Goal: Information Seeking & Learning: Learn about a topic

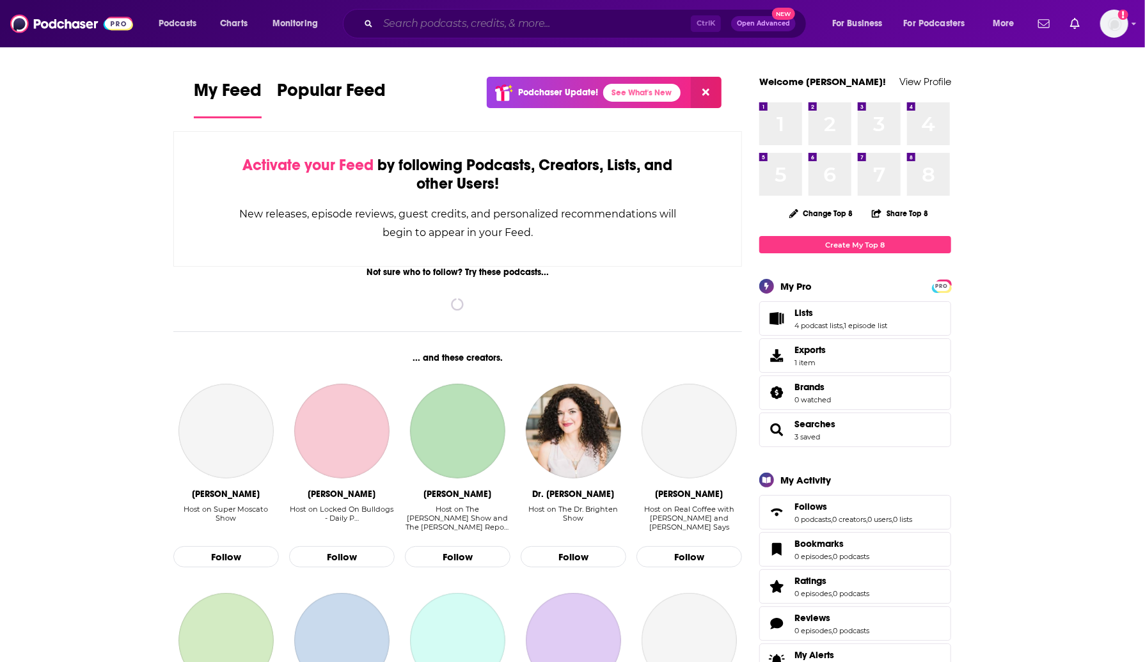
click at [442, 20] on input "Search podcasts, credits, & more..." at bounding box center [534, 23] width 313 height 20
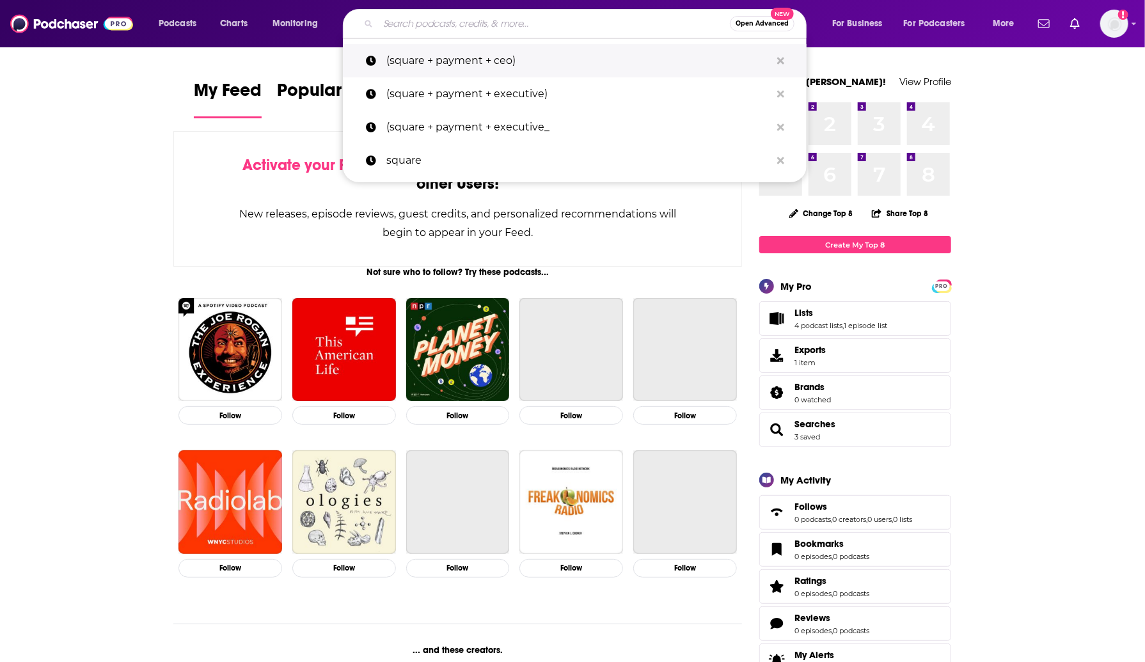
click at [457, 52] on p "(square + payment + ceo)" at bounding box center [578, 60] width 384 height 33
type input "(square + payment + ceo)"
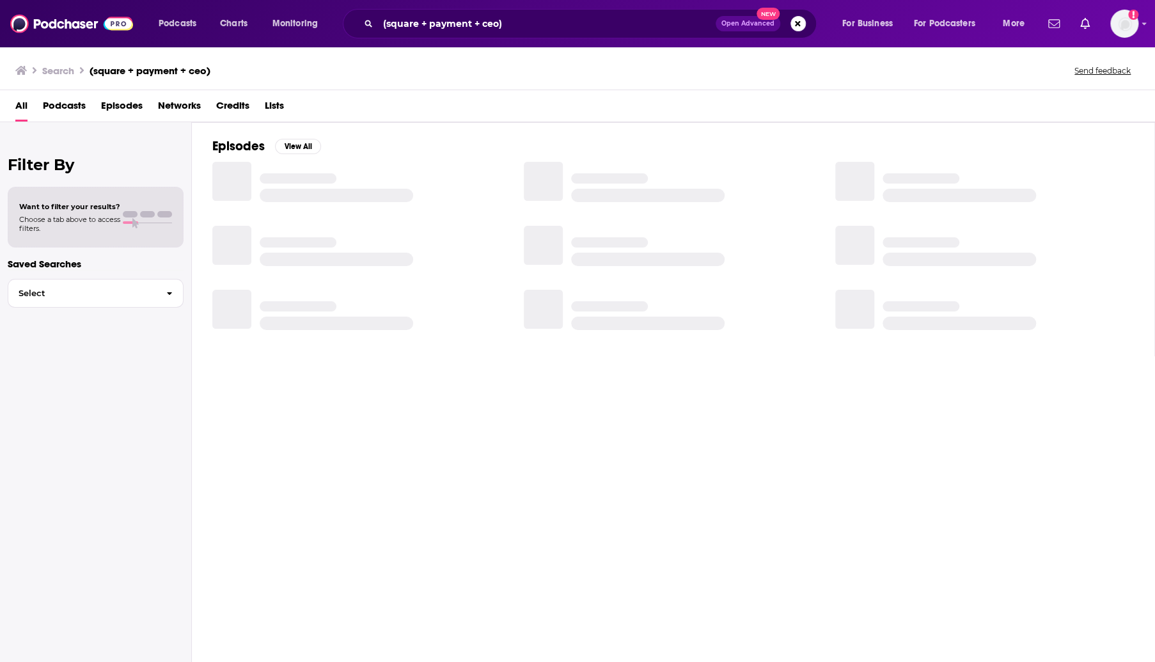
click at [79, 112] on span "Podcasts" at bounding box center [64, 108] width 43 height 26
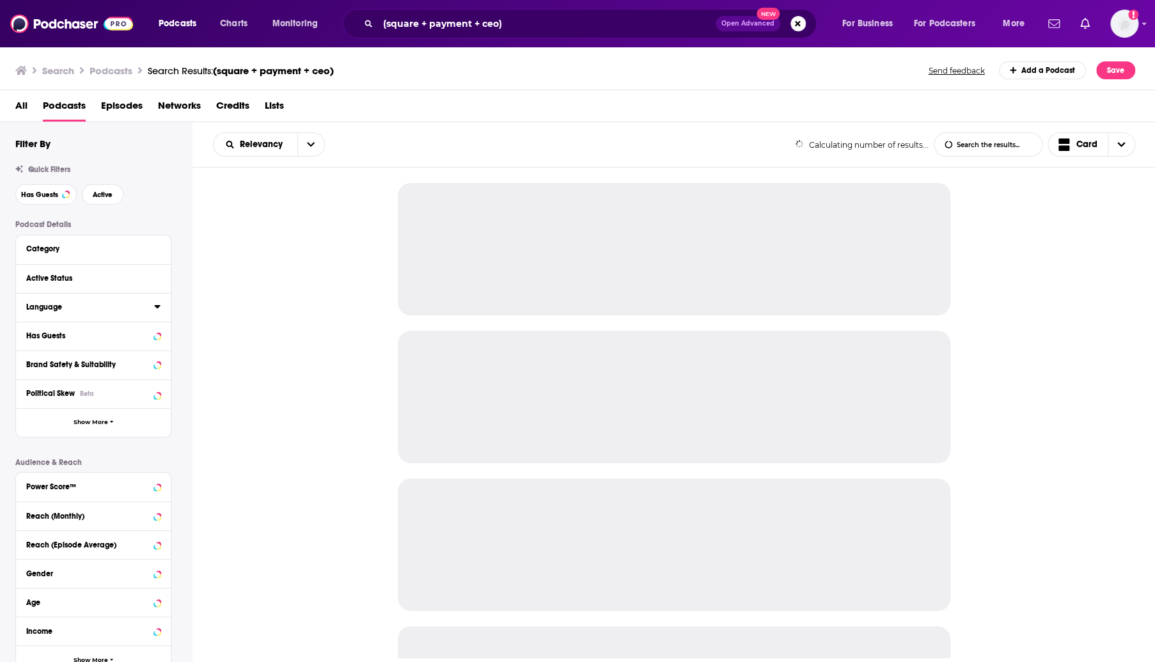
scroll to position [113, 0]
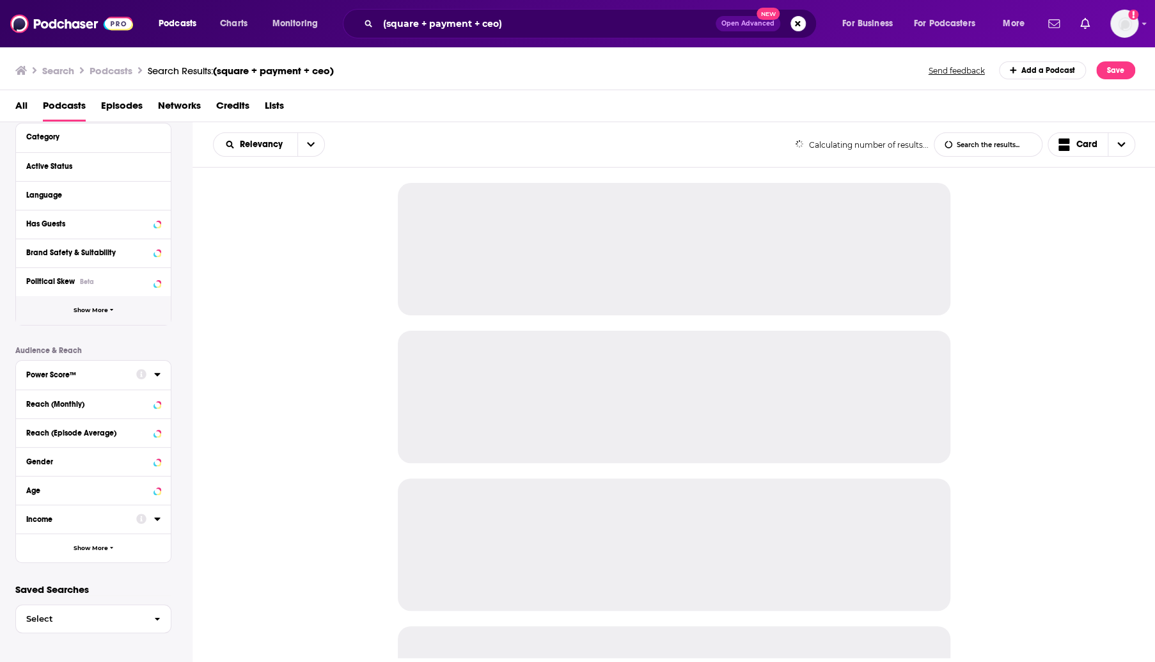
click at [99, 311] on span "Show More" at bounding box center [91, 310] width 35 height 7
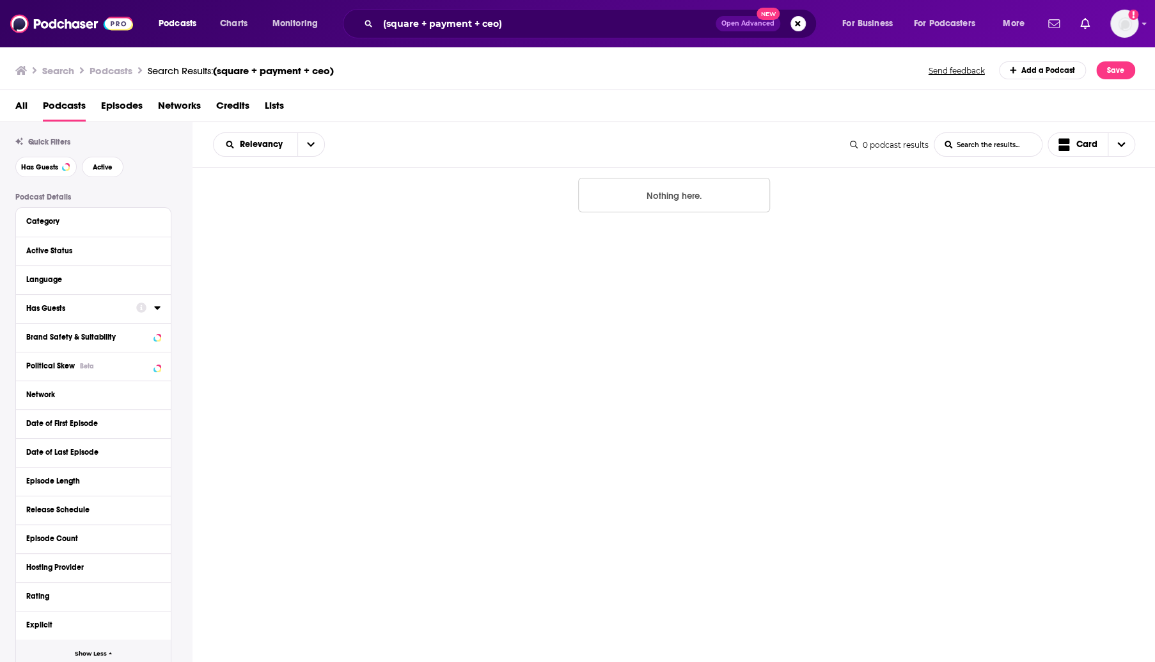
scroll to position [371, 0]
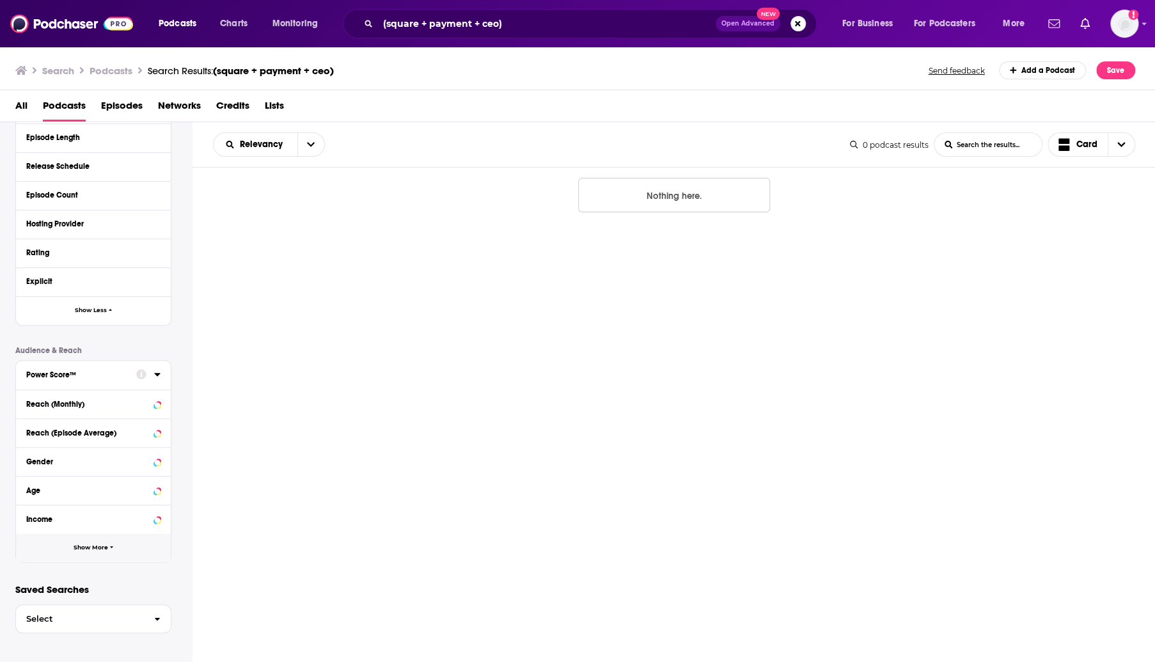
click at [82, 552] on button "Show More" at bounding box center [93, 547] width 155 height 29
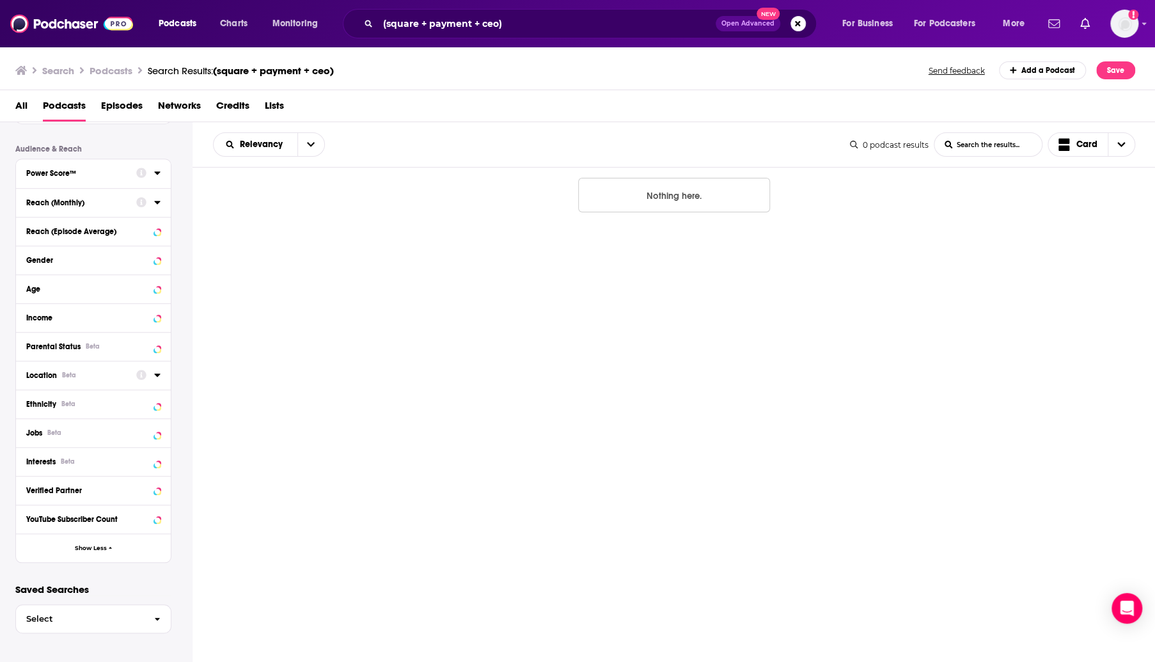
click at [159, 376] on icon at bounding box center [157, 375] width 6 height 10
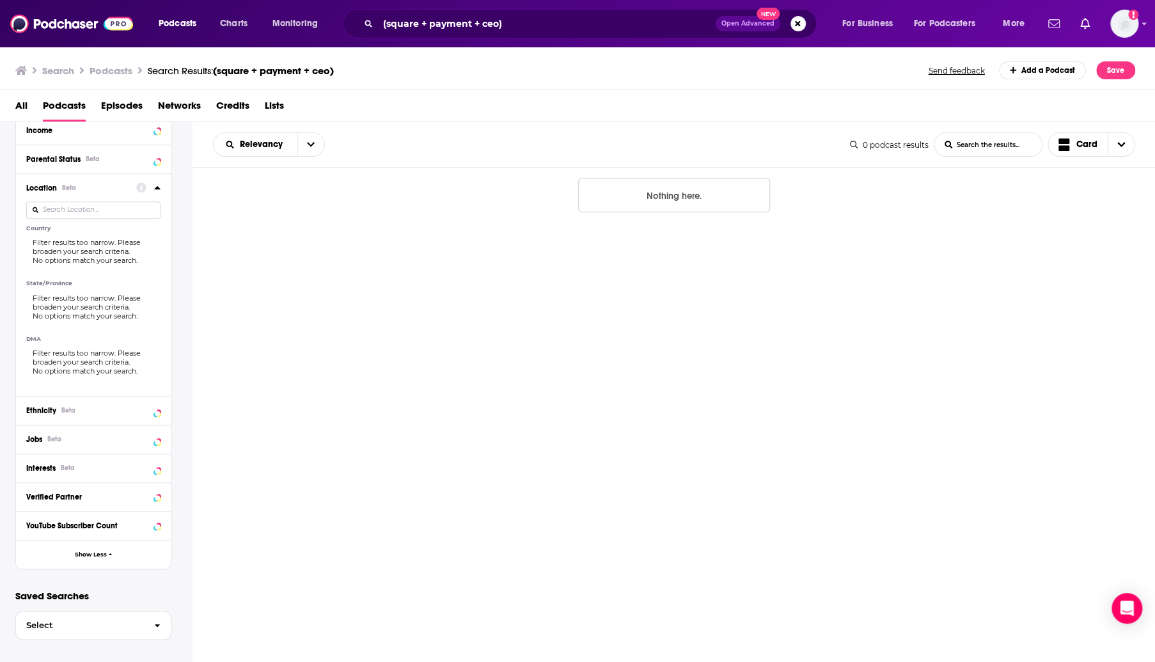
scroll to position [731, 0]
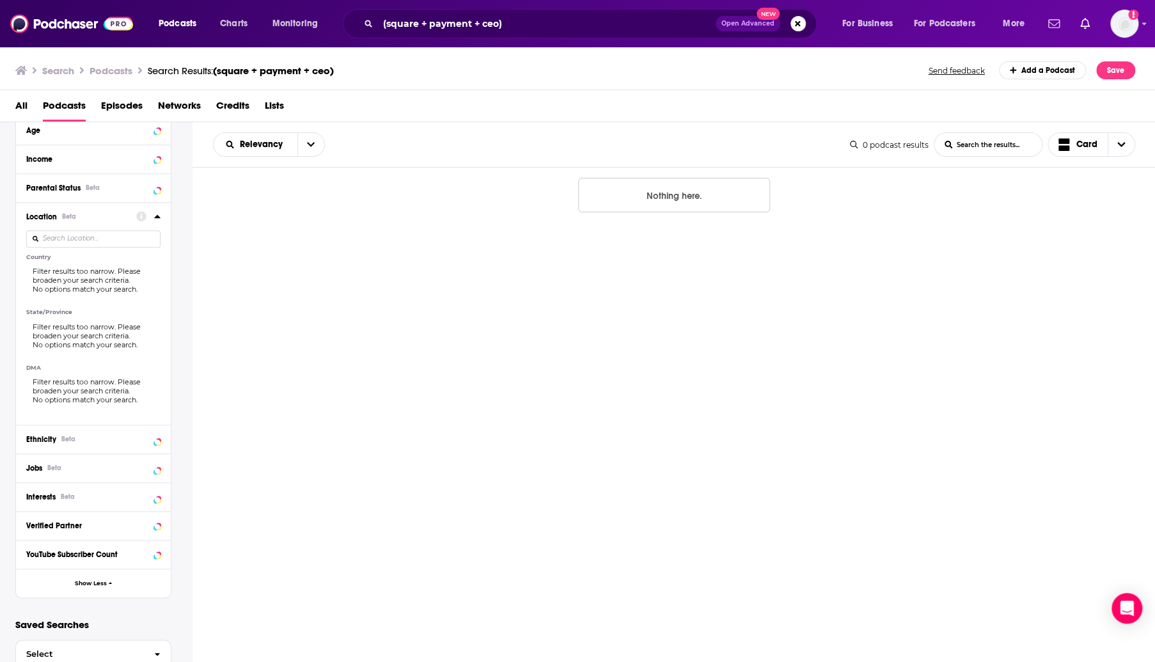
click at [90, 235] on input at bounding box center [93, 238] width 134 height 17
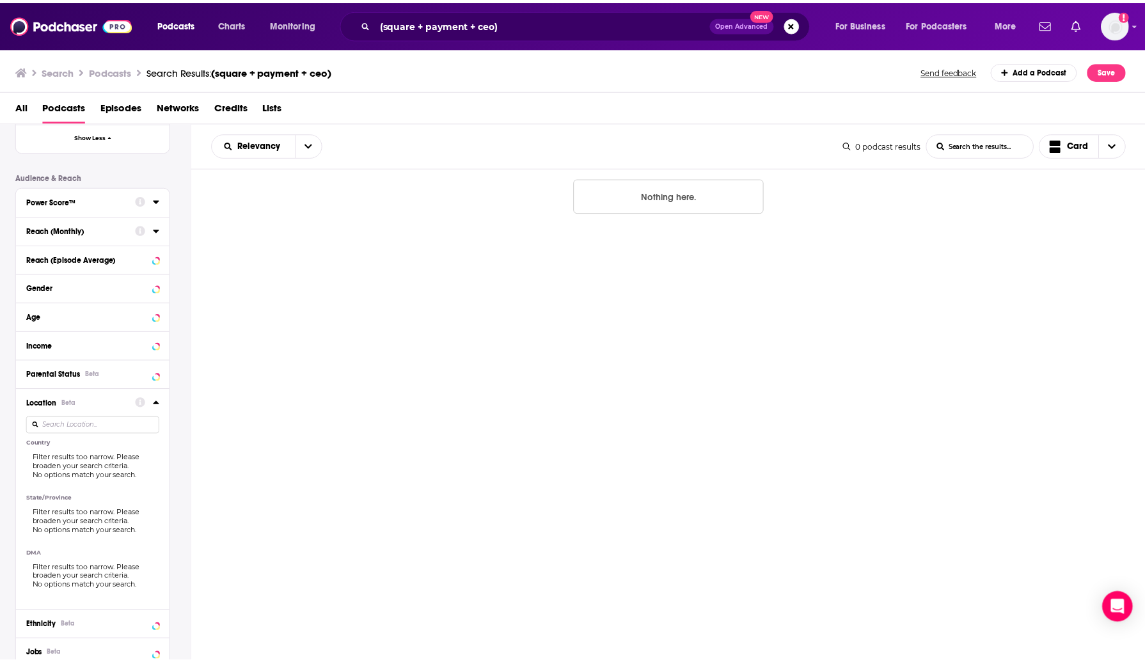
scroll to position [544, 0]
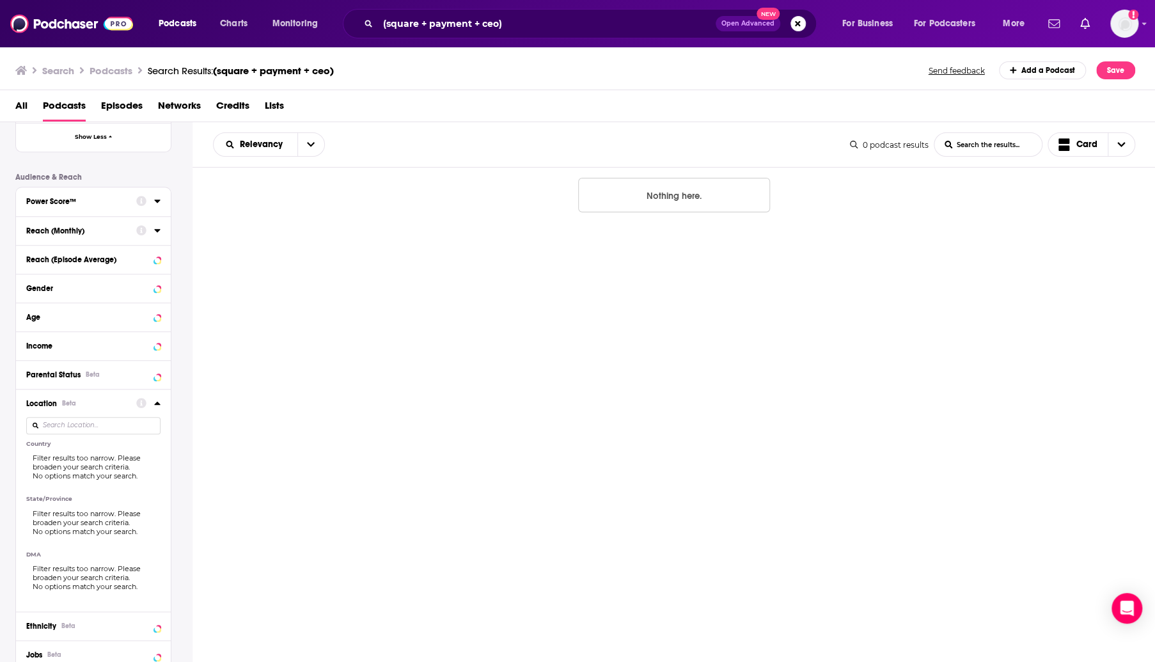
click at [743, 22] on span "Open Advanced" at bounding box center [747, 23] width 53 height 6
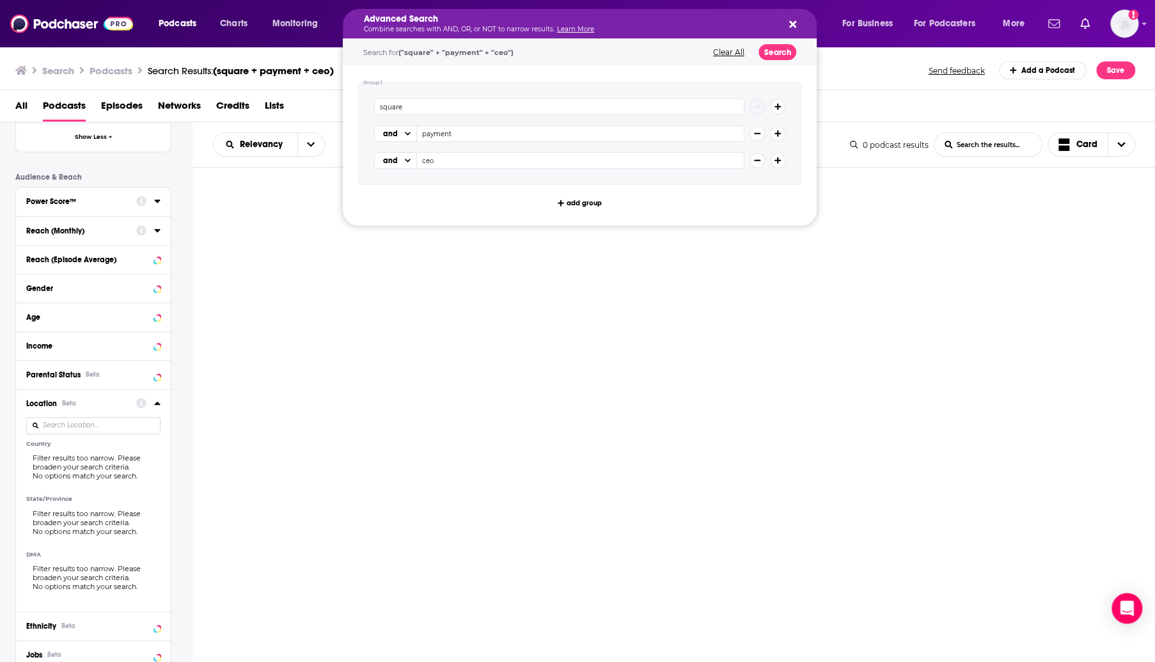
click at [581, 211] on div "Group 1 square and payment and ceo add group" at bounding box center [580, 145] width 474 height 161
click at [587, 208] on button "add group" at bounding box center [579, 202] width 53 height 15
click at [798, 22] on div "Advanced Search Combine searches with AND, OR, or NOT to narrow results. Learn …" at bounding box center [580, 23] width 474 height 29
click at [776, 157] on icon "Search podcasts, credits, & more..." at bounding box center [778, 161] width 7 height 8
click at [792, 23] on icon "Search podcasts, credits, & more..." at bounding box center [792, 24] width 7 height 7
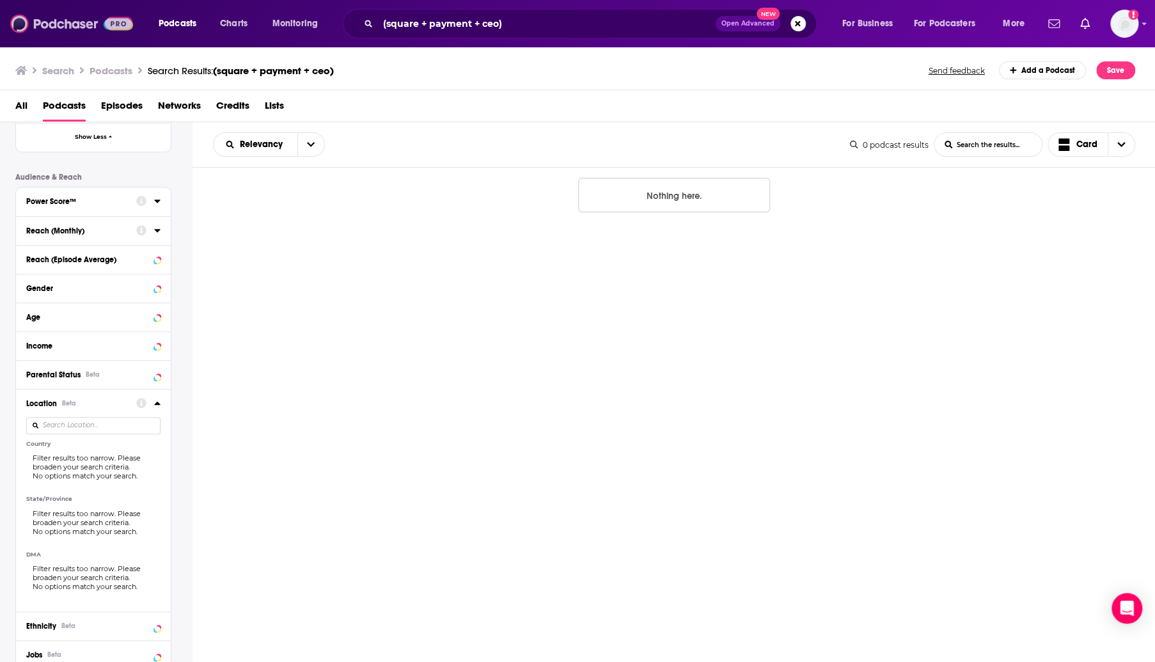
click at [62, 20] on img at bounding box center [71, 24] width 123 height 24
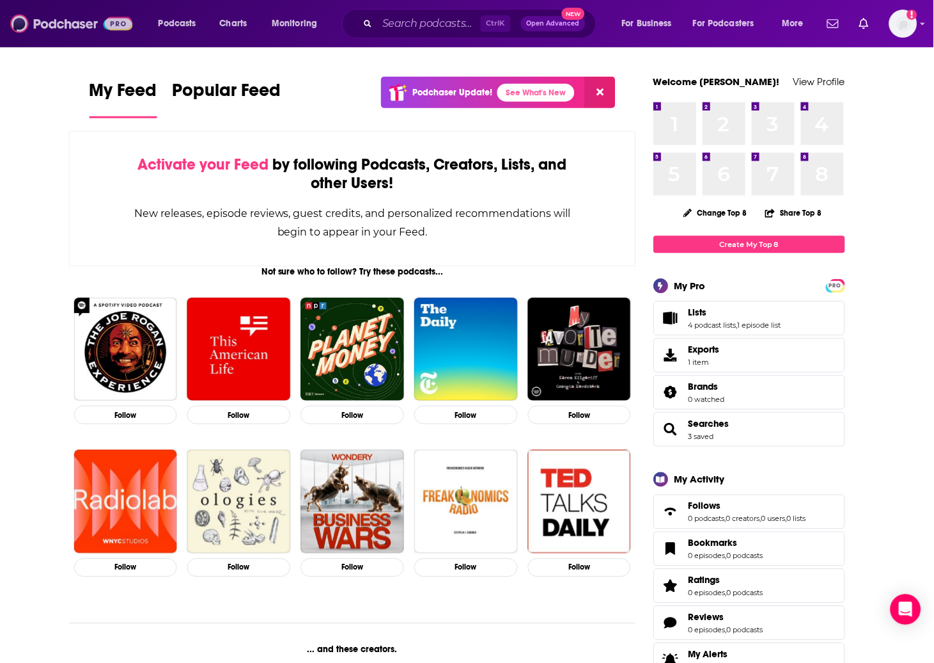
scroll to position [1, 0]
